Goal: Navigation & Orientation: Find specific page/section

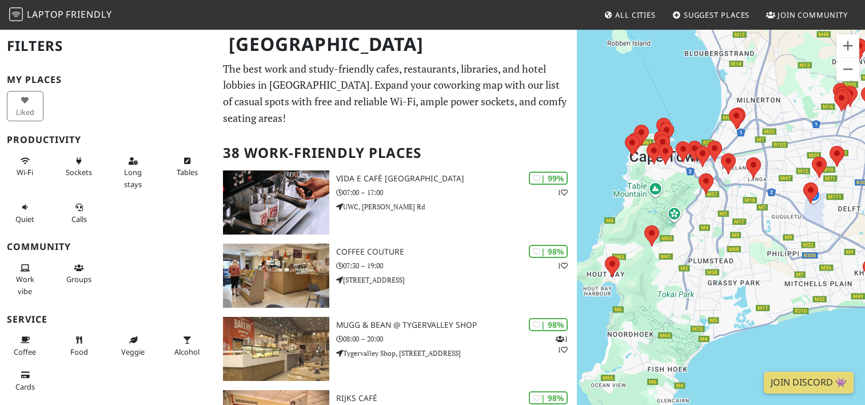
scroll to position [55, 0]
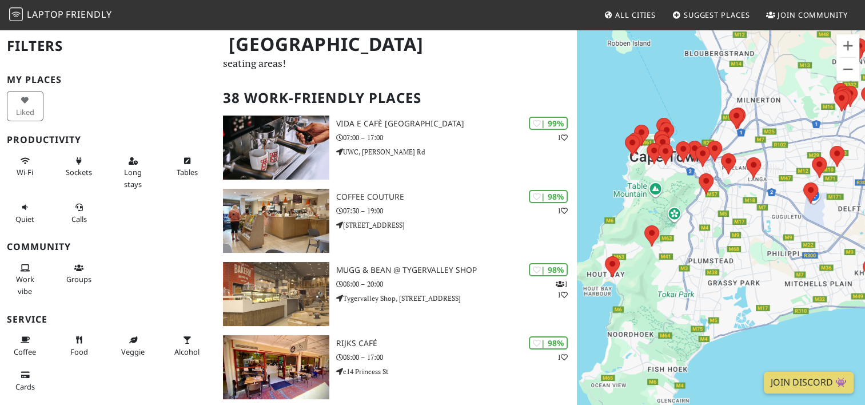
click at [687, 248] on div at bounding box center [721, 231] width 288 height 405
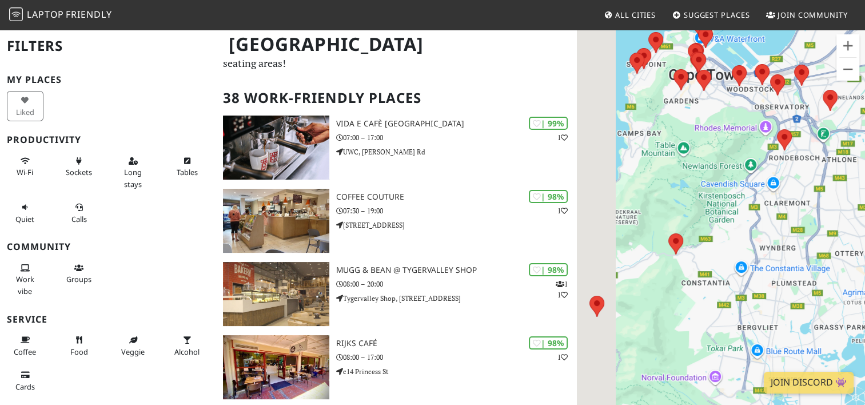
drag, startPoint x: 641, startPoint y: 245, endPoint x: 703, endPoint y: 254, distance: 62.5
click at [703, 254] on div at bounding box center [721, 231] width 288 height 405
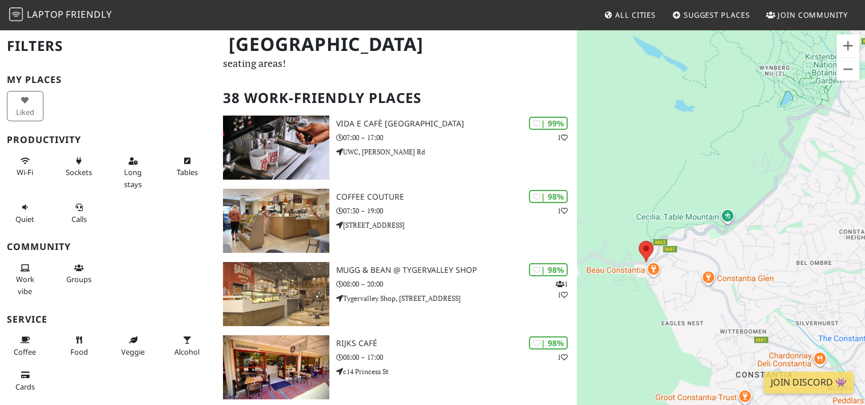
drag, startPoint x: 638, startPoint y: 216, endPoint x: 690, endPoint y: 223, distance: 51.9
click at [690, 223] on div at bounding box center [721, 231] width 288 height 405
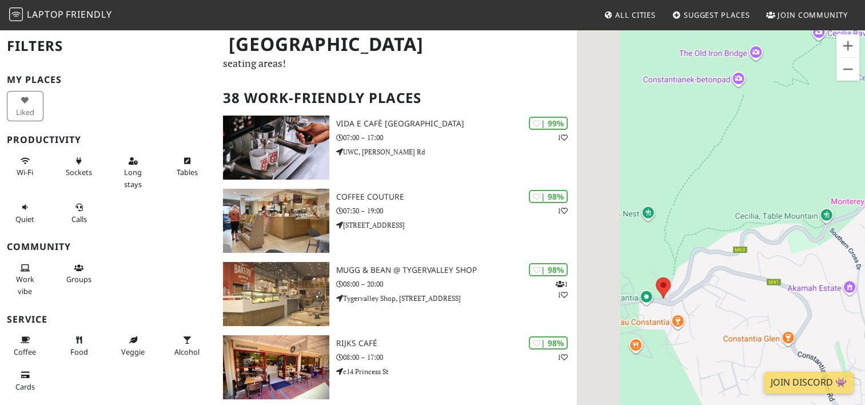
drag, startPoint x: 690, startPoint y: 223, endPoint x: 753, endPoint y: 221, distance: 63.5
click at [753, 221] on div at bounding box center [721, 231] width 288 height 405
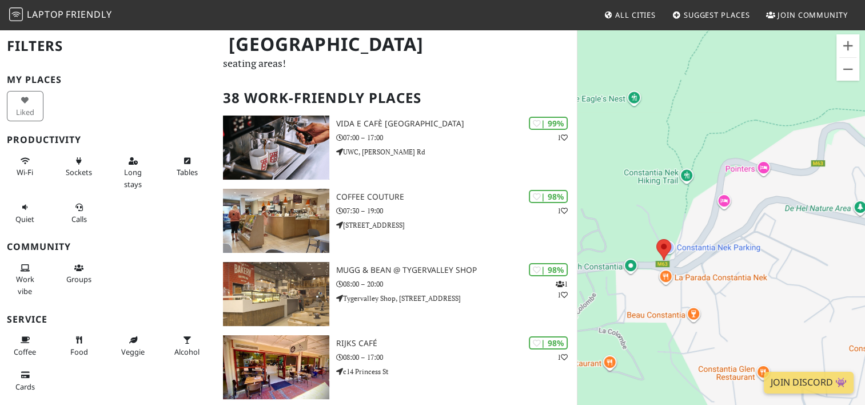
drag, startPoint x: 640, startPoint y: 336, endPoint x: 730, endPoint y: 219, distance: 147.9
click at [730, 219] on div at bounding box center [721, 231] width 288 height 405
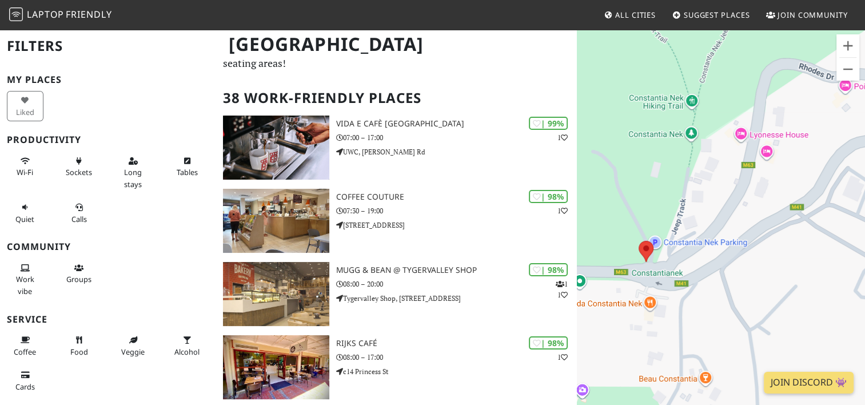
drag, startPoint x: 678, startPoint y: 243, endPoint x: 729, endPoint y: 202, distance: 64.8
click at [729, 202] on div at bounding box center [721, 231] width 288 height 405
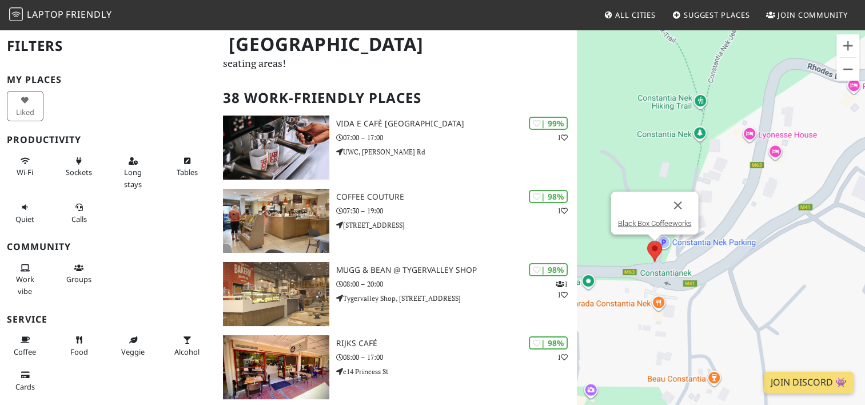
click at [645, 256] on div "Black Box Coffeeworks" at bounding box center [721, 231] width 288 height 405
click at [658, 252] on img at bounding box center [655, 251] width 15 height 21
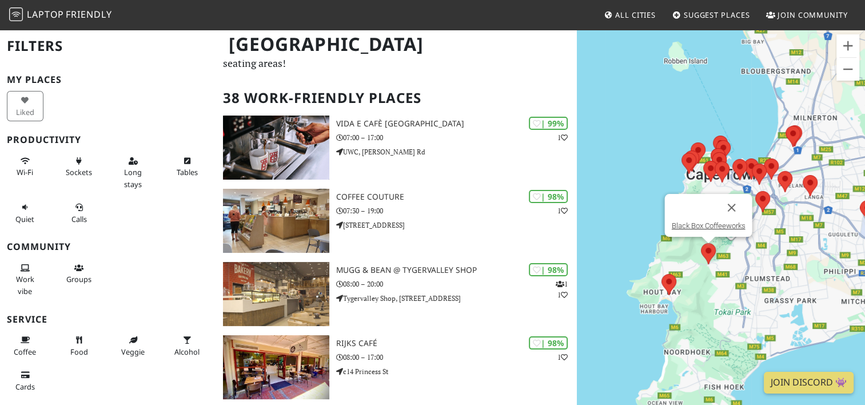
drag, startPoint x: 652, startPoint y: 235, endPoint x: 752, endPoint y: 236, distance: 100.1
click at [752, 236] on div "Black Box Coffeeworks" at bounding box center [721, 231] width 288 height 405
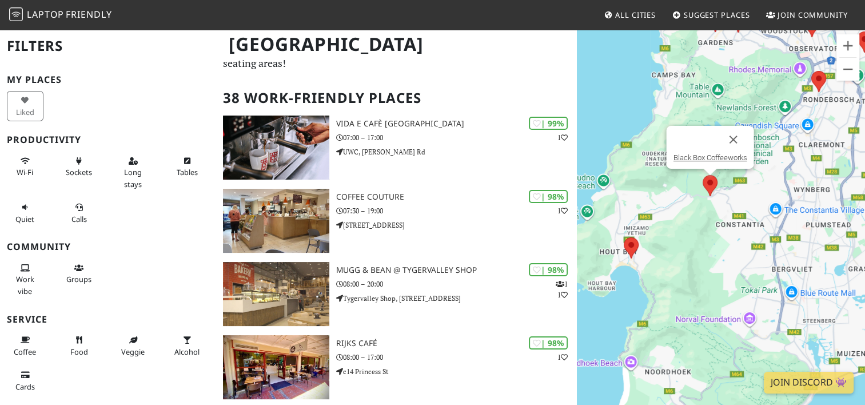
drag, startPoint x: 824, startPoint y: 206, endPoint x: 669, endPoint y: 237, distance: 158.1
click at [669, 237] on div "Black Box Coffeeworks" at bounding box center [721, 231] width 288 height 405
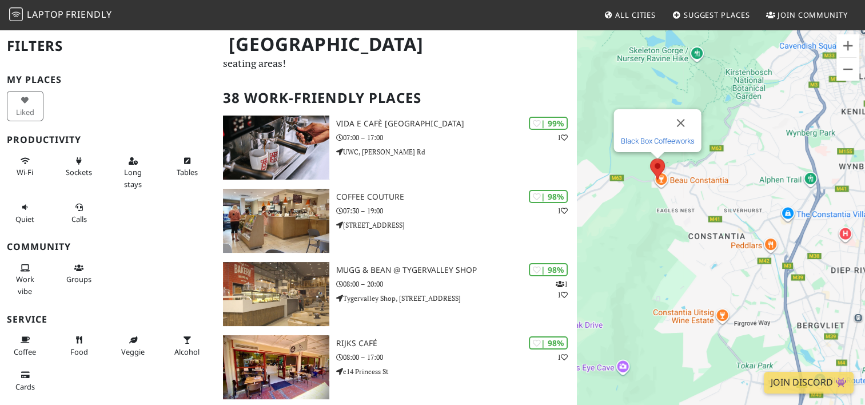
click at [657, 142] on link "Black Box Coffeeworks" at bounding box center [658, 141] width 74 height 9
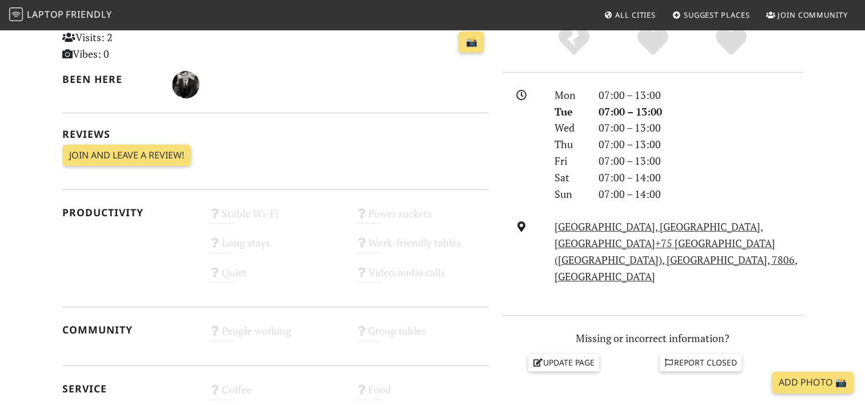
scroll to position [274, 0]
